Goal: Information Seeking & Learning: Learn about a topic

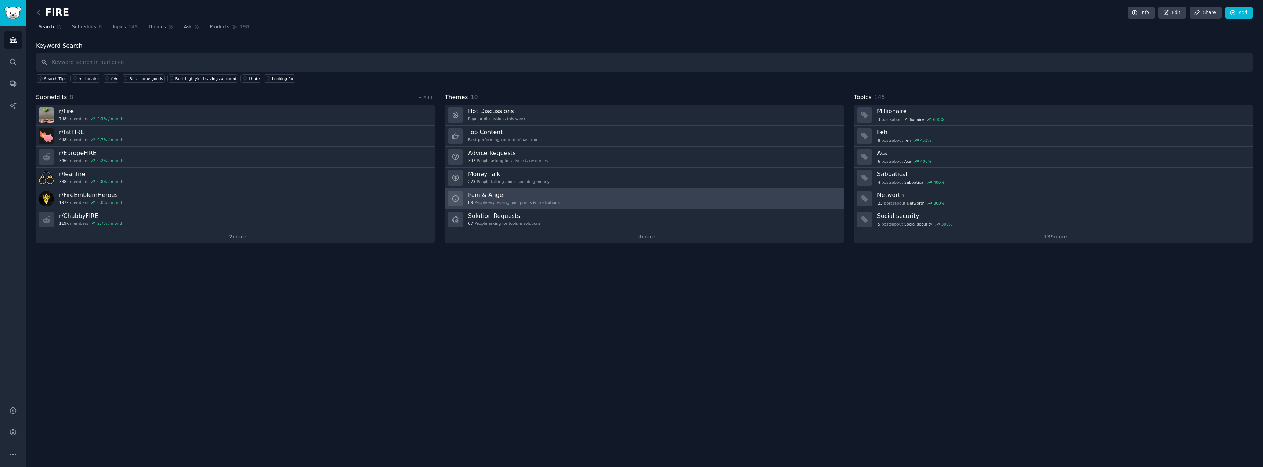
click at [550, 195] on link "Pain & Anger 89 People expressing pain points & frustrations" at bounding box center [644, 198] width 399 height 21
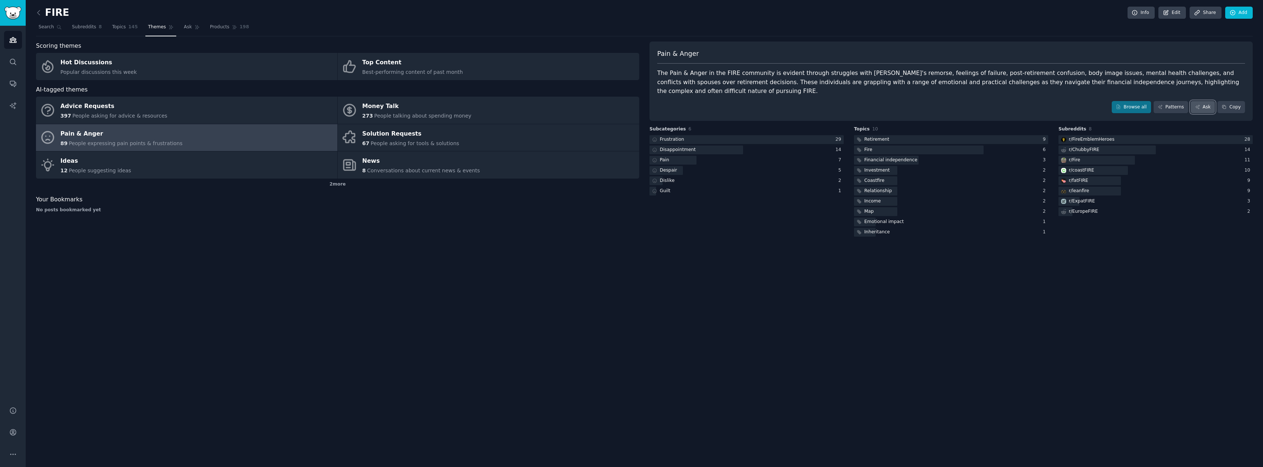
click at [1200, 105] on icon at bounding box center [1198, 107] width 4 height 4
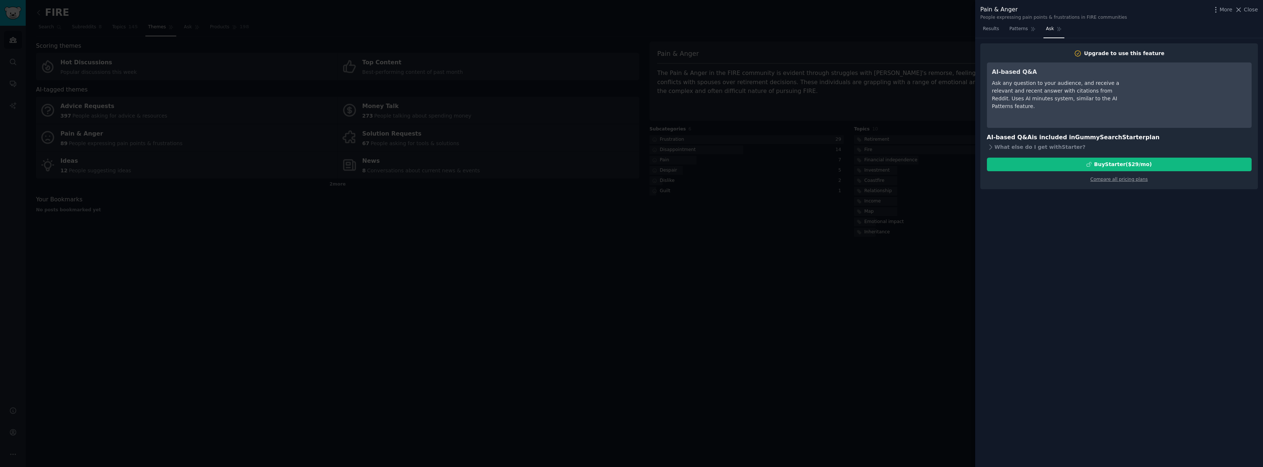
click at [964, 93] on div at bounding box center [631, 233] width 1263 height 467
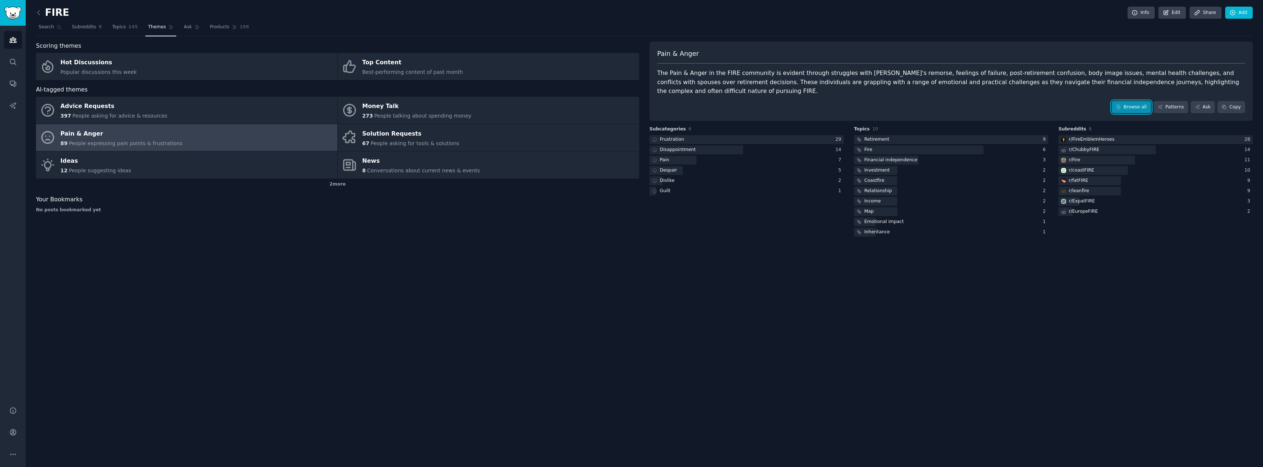
click at [1143, 101] on link "Browse all" at bounding box center [1131, 107] width 39 height 12
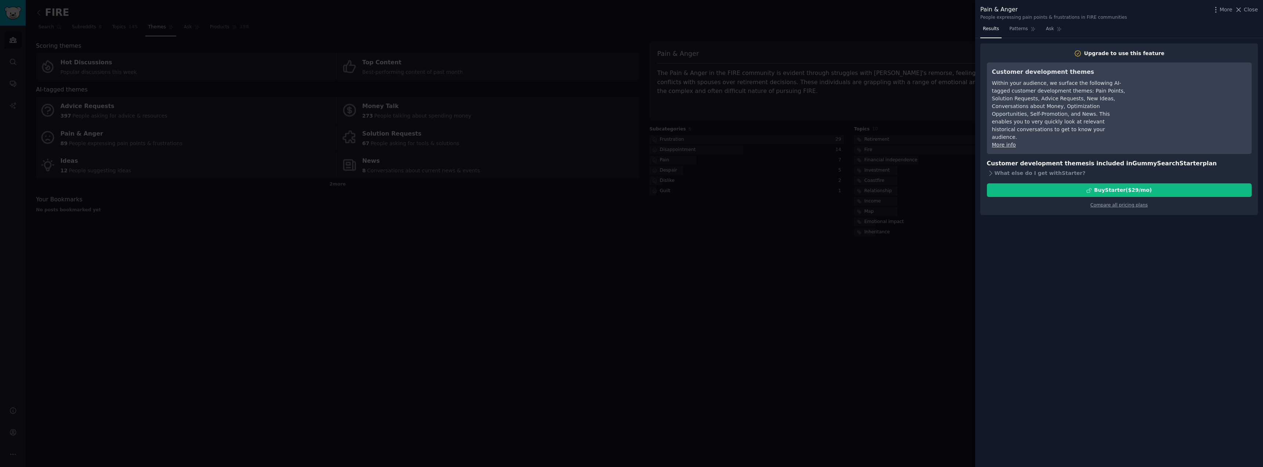
click at [935, 110] on div at bounding box center [631, 233] width 1263 height 467
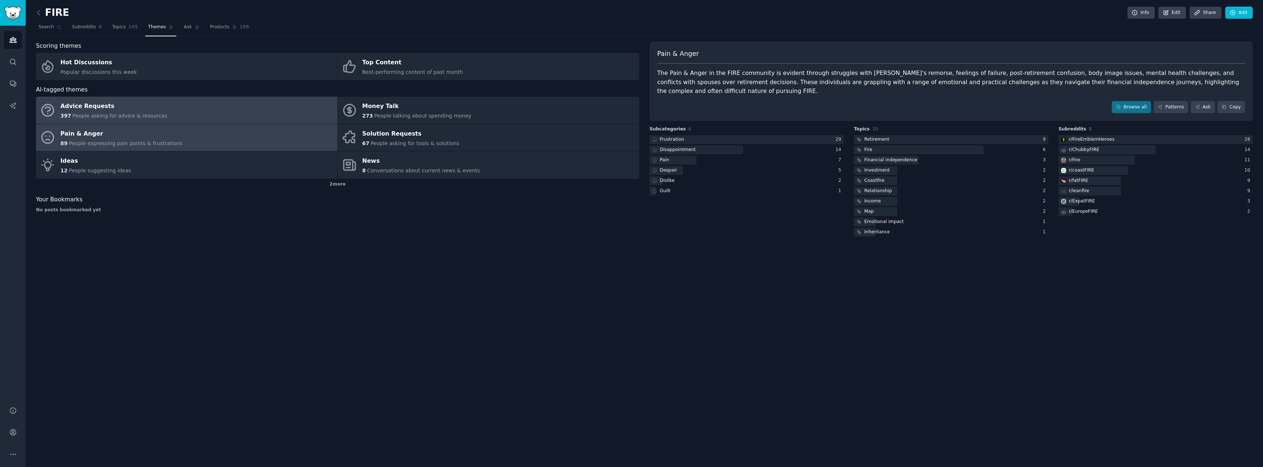
click at [246, 122] on link "Advice Requests 397 People asking for advice & resources" at bounding box center [187, 110] width 302 height 27
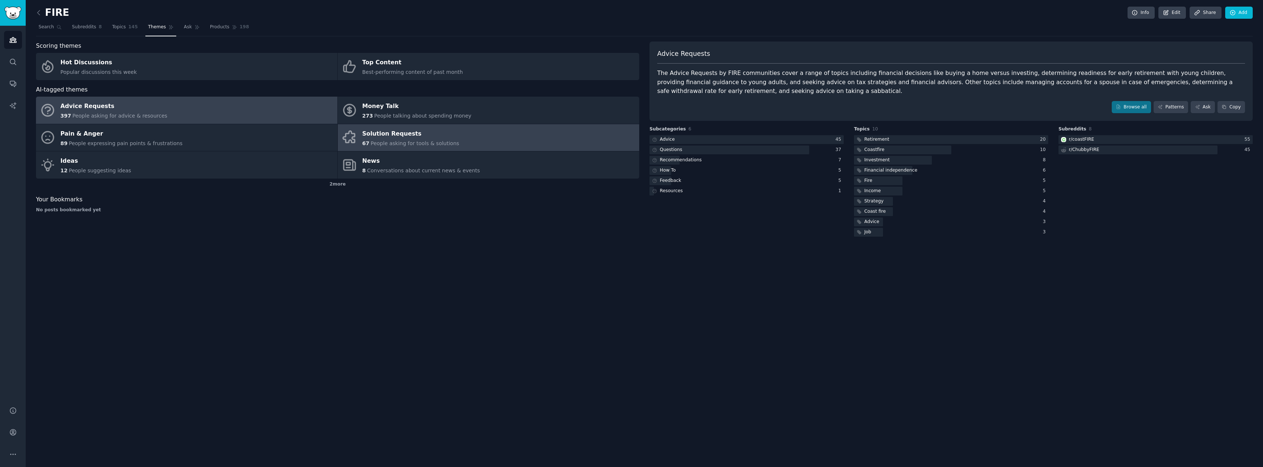
click at [457, 141] on link "Solution Requests 67 People asking for tools & solutions" at bounding box center [489, 137] width 302 height 27
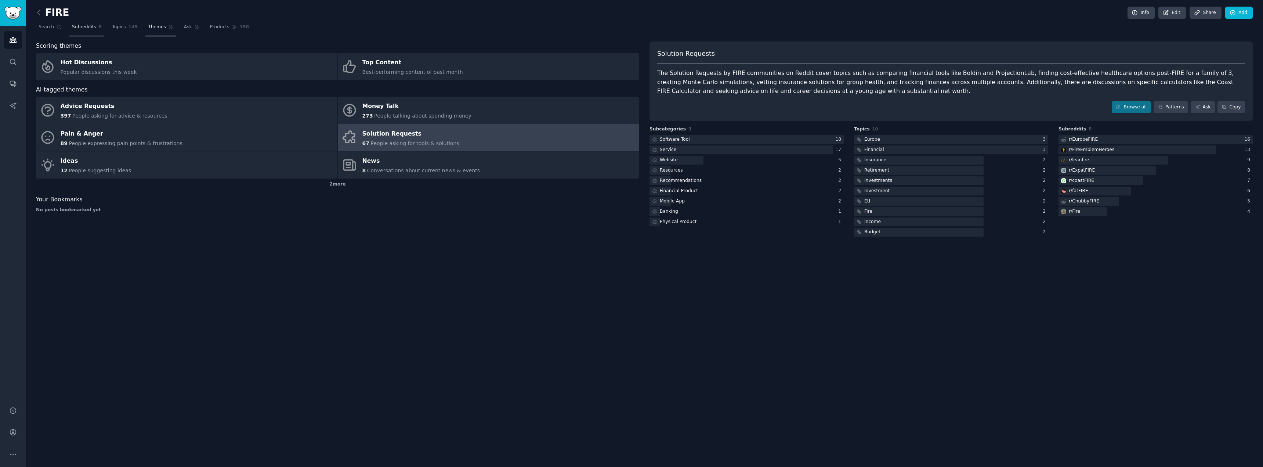
click at [89, 32] on link "Subreddits 8" at bounding box center [86, 28] width 35 height 15
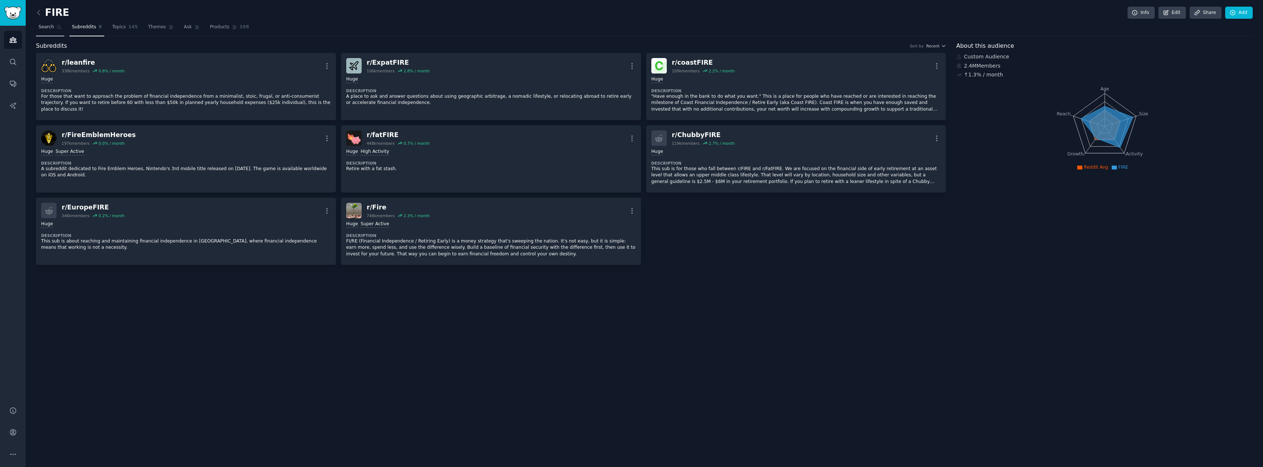
click at [51, 30] on span "Search" at bounding box center [46, 27] width 15 height 7
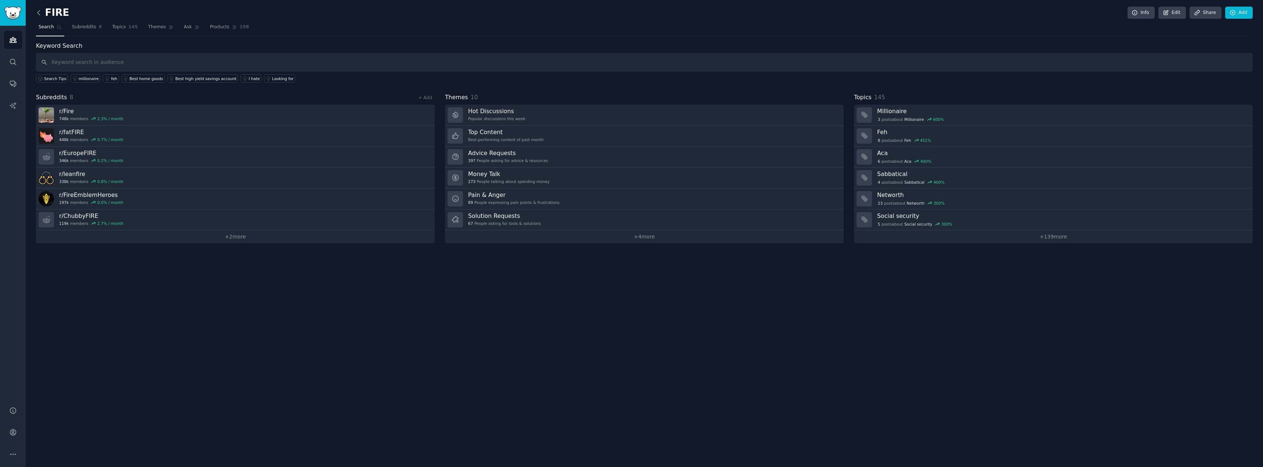
click at [40, 13] on icon at bounding box center [39, 13] width 8 height 8
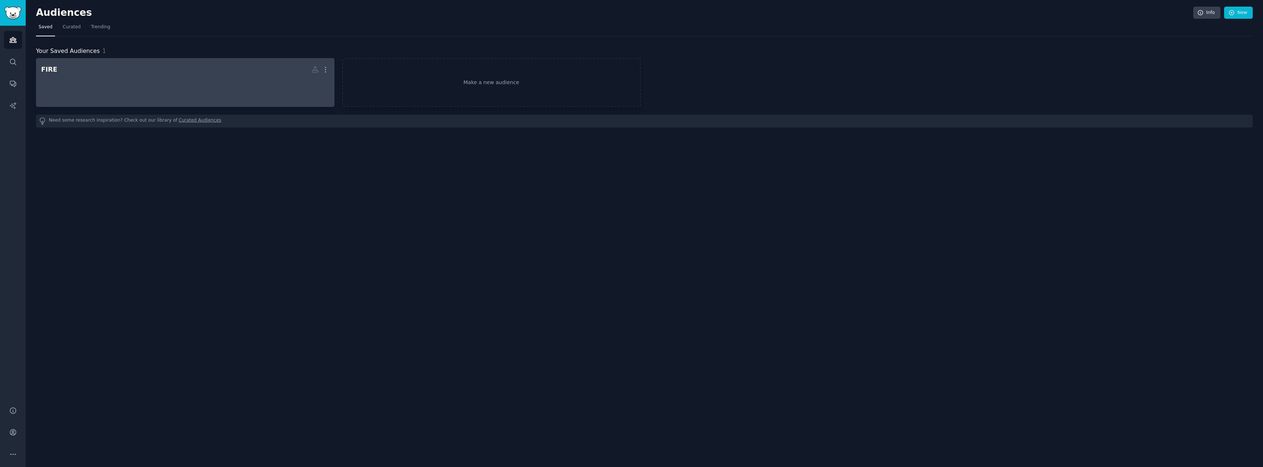
click at [154, 71] on h2 "FIRE More" at bounding box center [185, 69] width 288 height 13
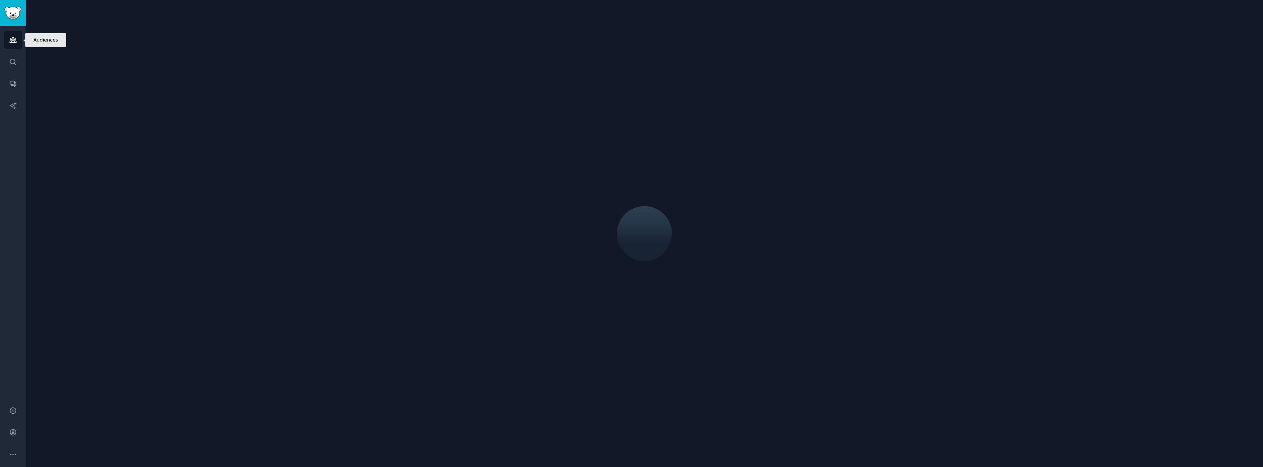
click at [15, 38] on icon "Sidebar" at bounding box center [13, 40] width 8 height 8
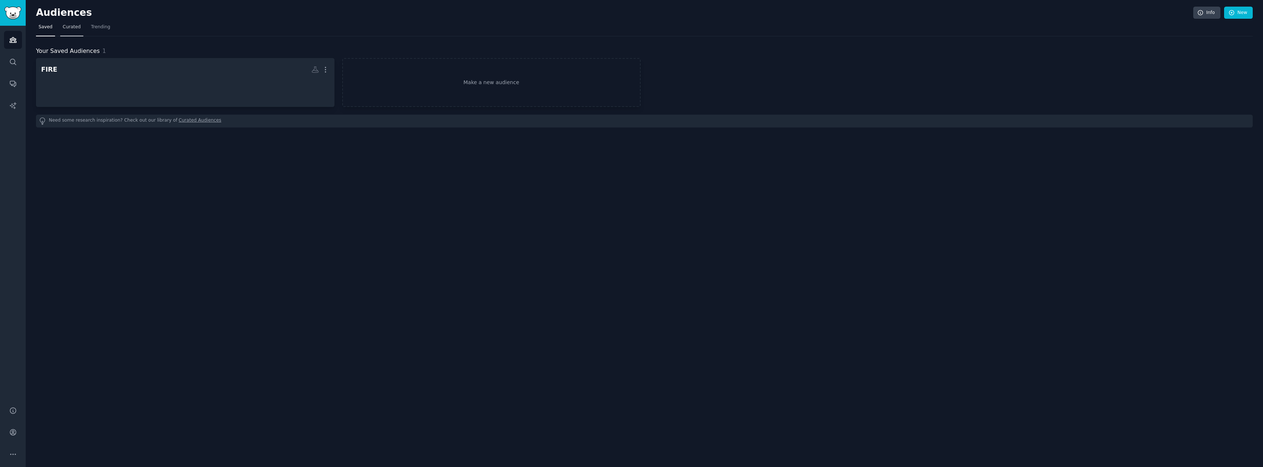
click at [70, 30] on link "Curated" at bounding box center [71, 28] width 23 height 15
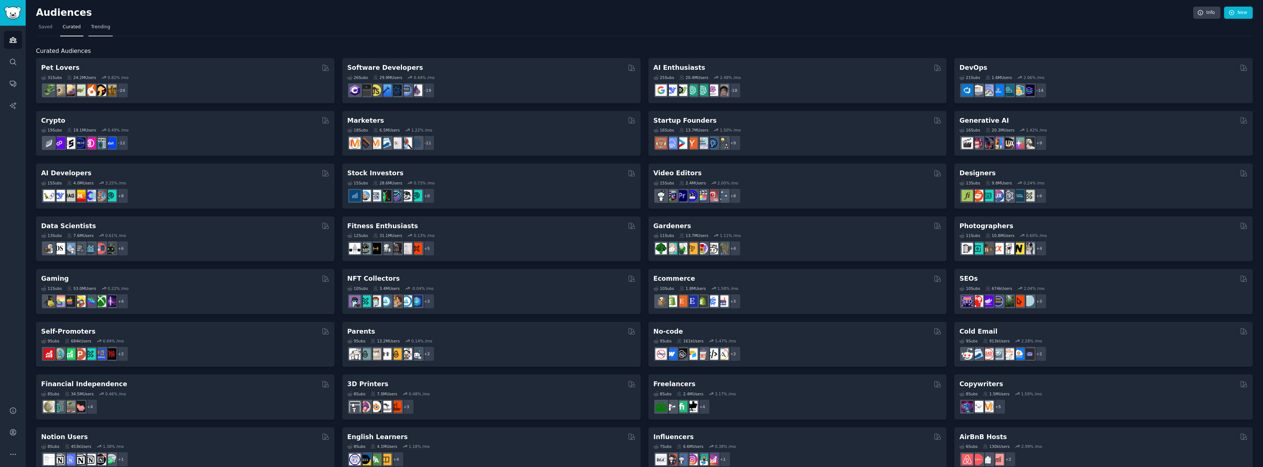
click at [94, 29] on span "Trending" at bounding box center [100, 27] width 19 height 7
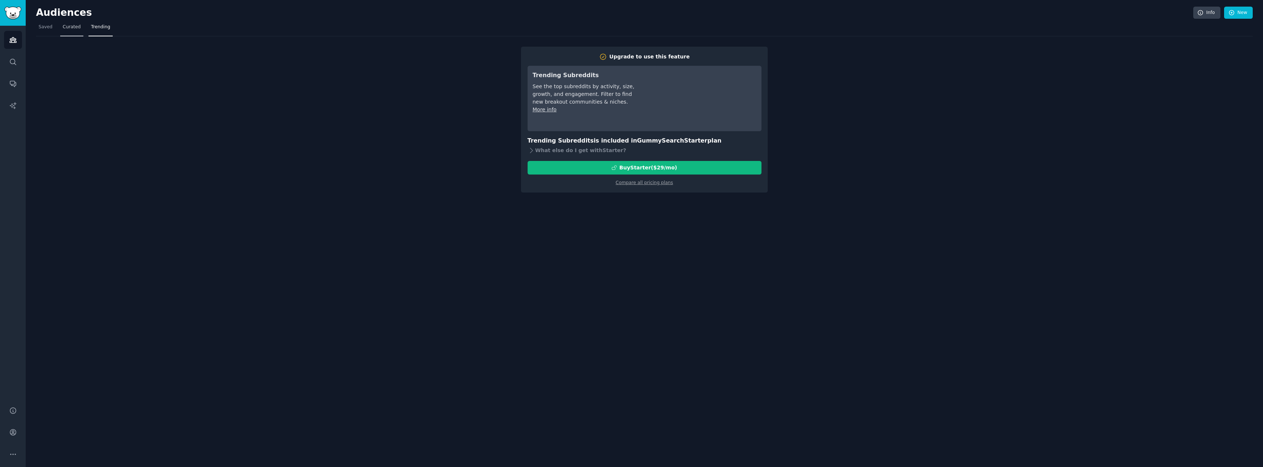
click at [73, 29] on span "Curated" at bounding box center [72, 27] width 18 height 7
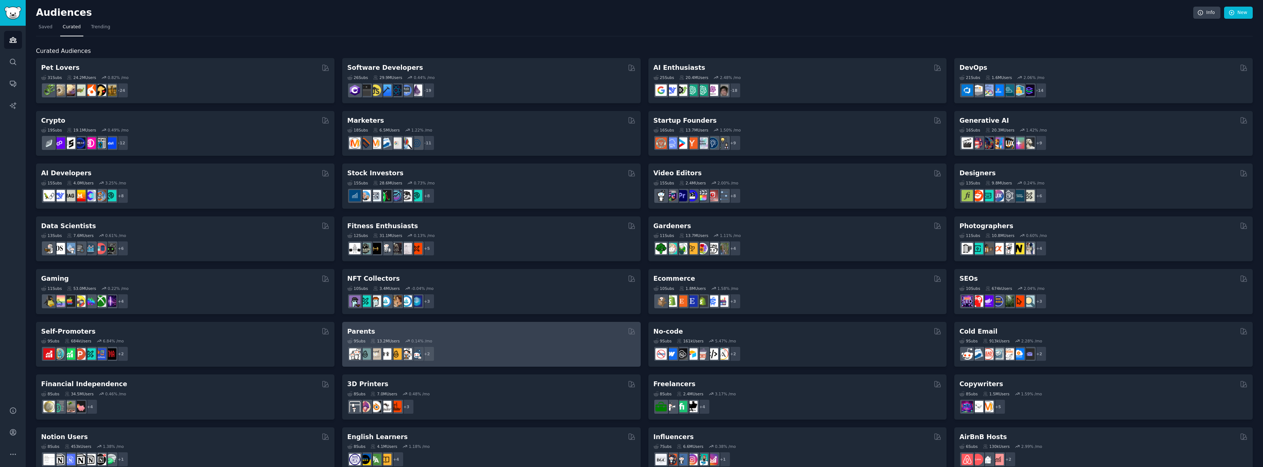
scroll to position [110, 0]
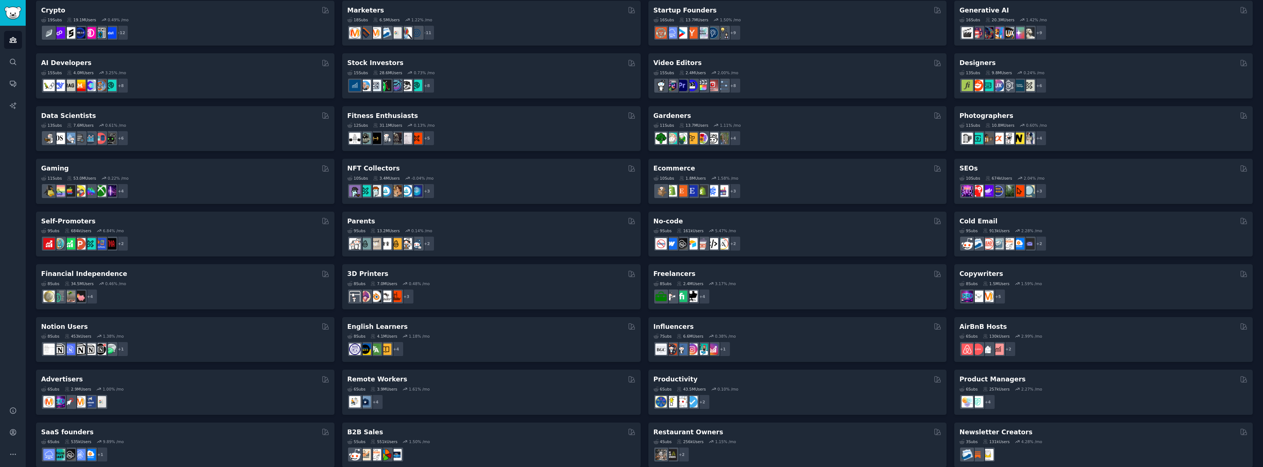
click at [645, 362] on div "Pet Lovers 31 Sub s 24.2M Users 0.82 % /mo + 24 Software Developers 26 Sub s 29…" at bounding box center [644, 207] width 1217 height 519
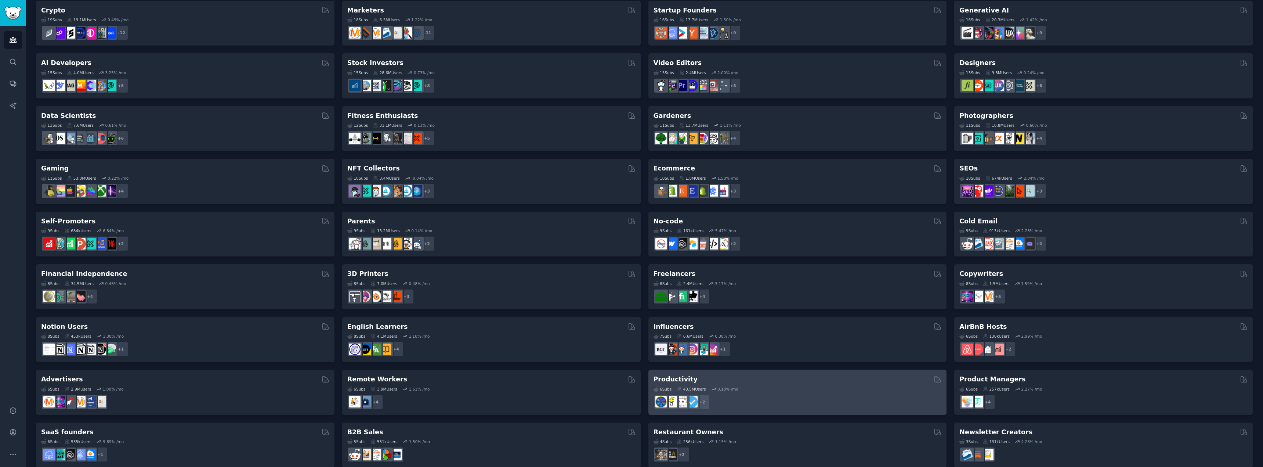
scroll to position [121, 0]
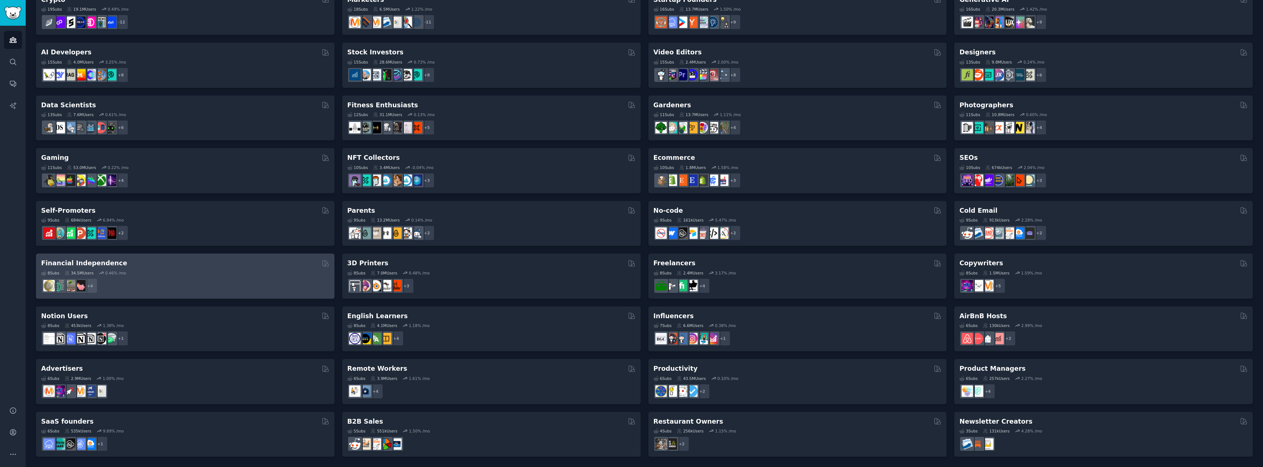
click at [158, 263] on div "Financial Independence" at bounding box center [185, 263] width 288 height 9
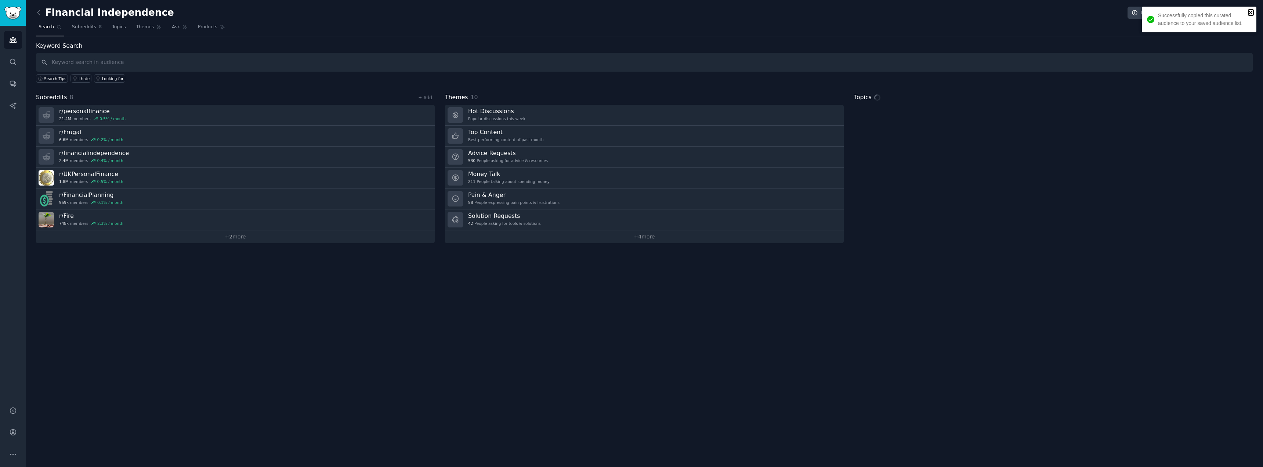
click at [1250, 14] on icon "close" at bounding box center [1251, 13] width 4 height 4
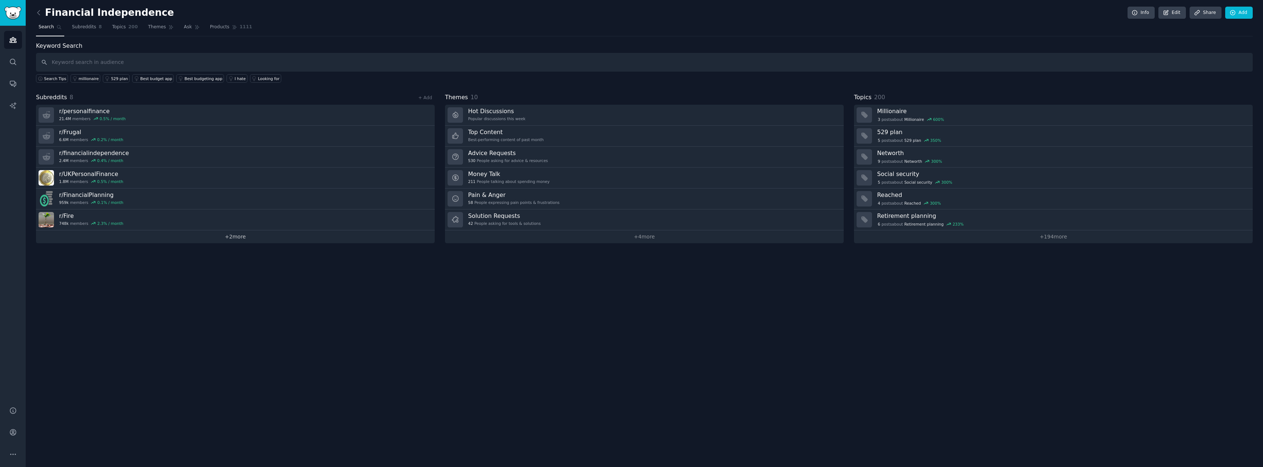
click at [255, 238] on link "+ 2 more" at bounding box center [235, 236] width 399 height 13
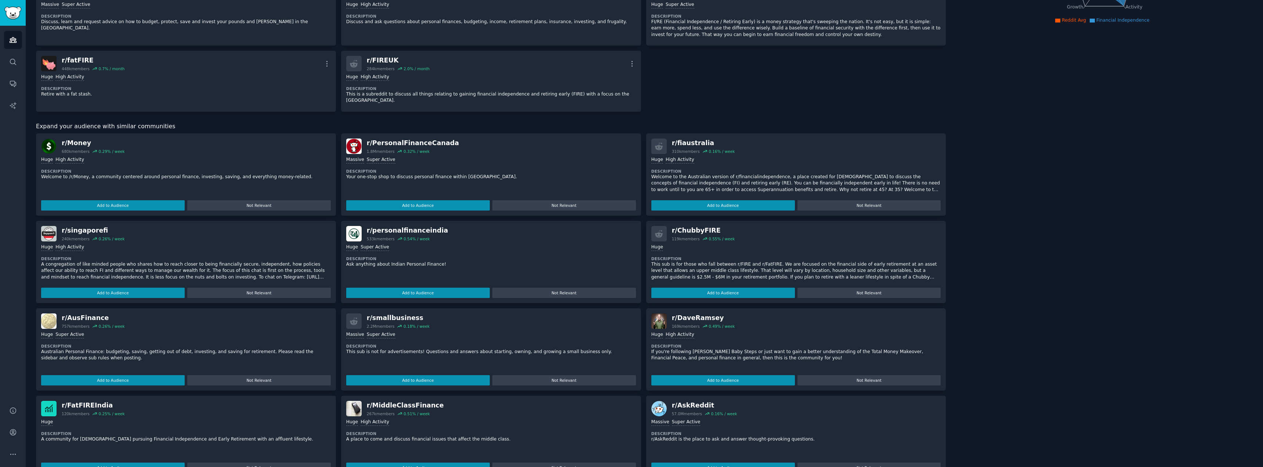
scroll to position [162, 0]
